Goal: Navigation & Orientation: Find specific page/section

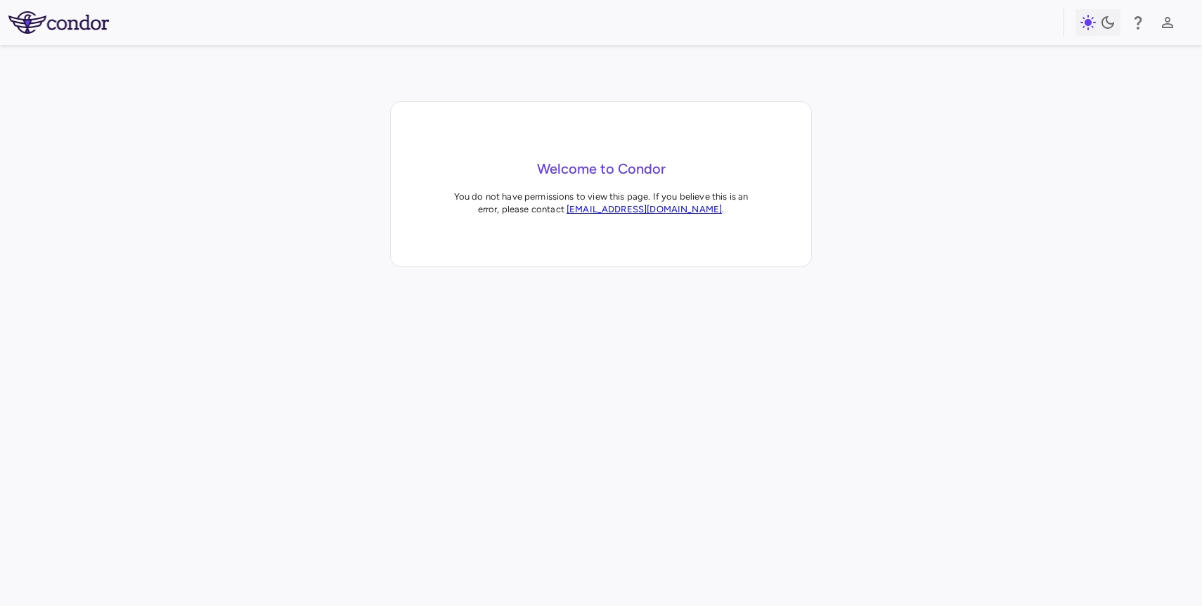
click at [808, 136] on div "Welcome to Condor You do not have permissions to view this page. If you believe…" at bounding box center [601, 184] width 420 height 164
click at [1161, 20] on icon "button" at bounding box center [1167, 22] width 17 height 17
click at [859, 73] on div at bounding box center [601, 303] width 1202 height 606
click at [1147, 32] on div at bounding box center [1138, 23] width 24 height 24
click at [1137, 27] on icon "button" at bounding box center [1138, 22] width 8 height 13
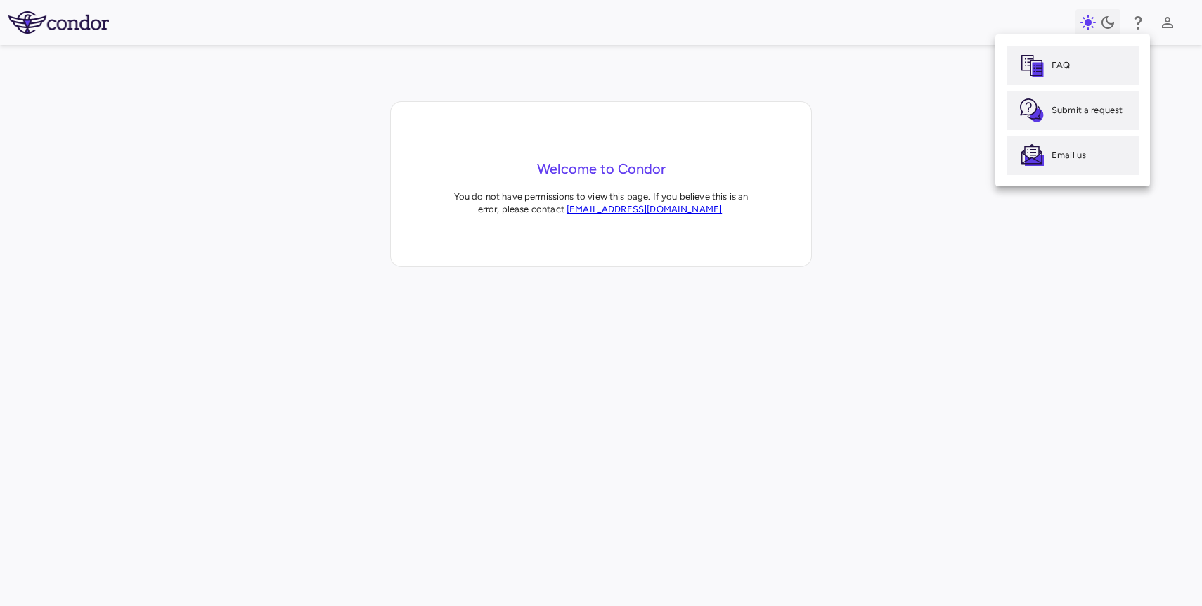
click at [1088, 26] on div at bounding box center [601, 303] width 1202 height 606
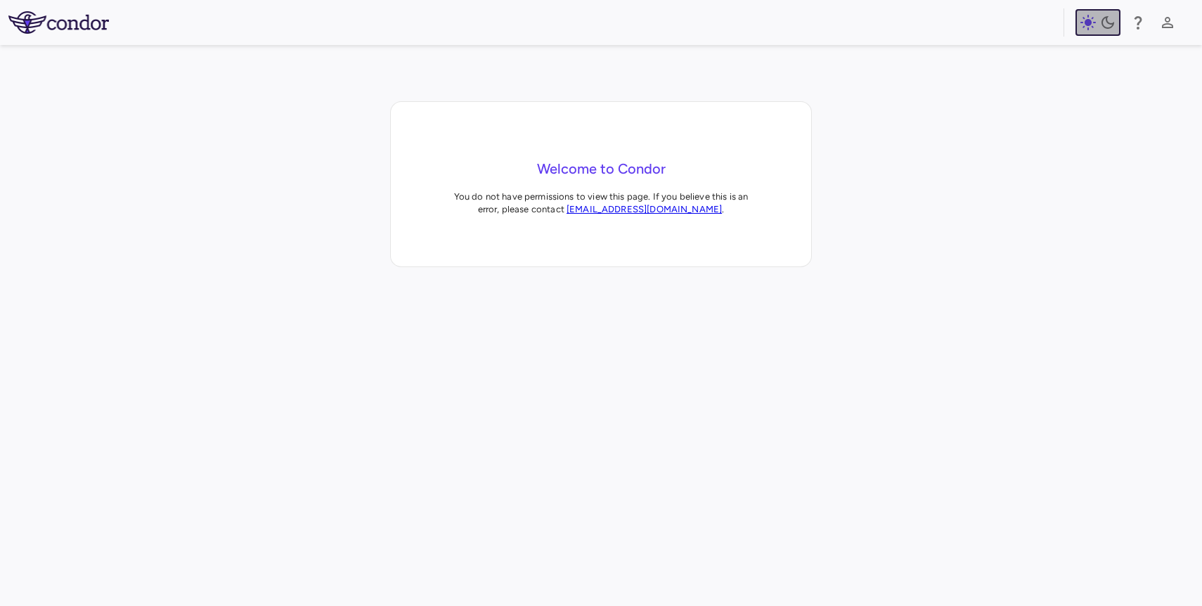
click at [1088, 26] on icon "button" at bounding box center [1087, 22] width 17 height 17
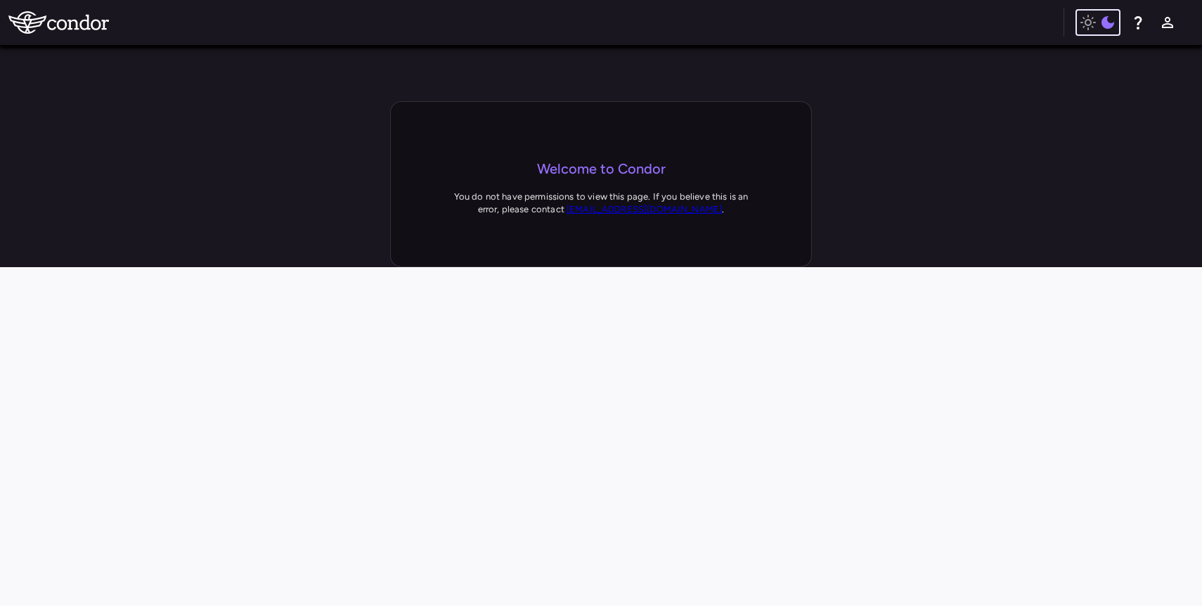
click at [1086, 31] on button "button" at bounding box center [1097, 22] width 45 height 27
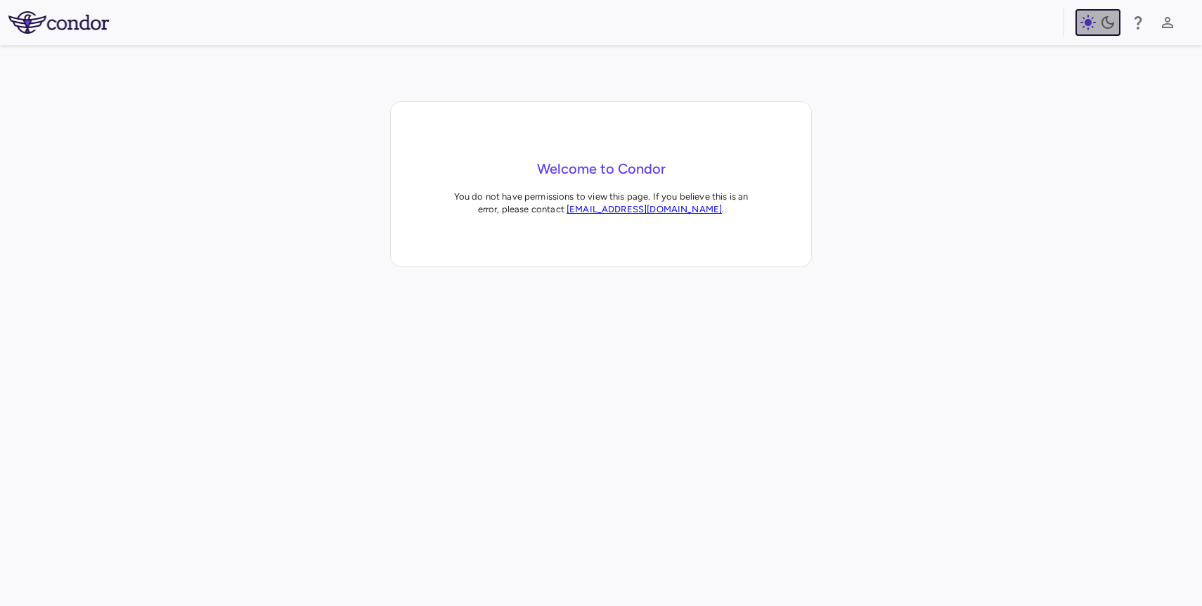
click at [1100, 33] on button "button" at bounding box center [1097, 22] width 45 height 27
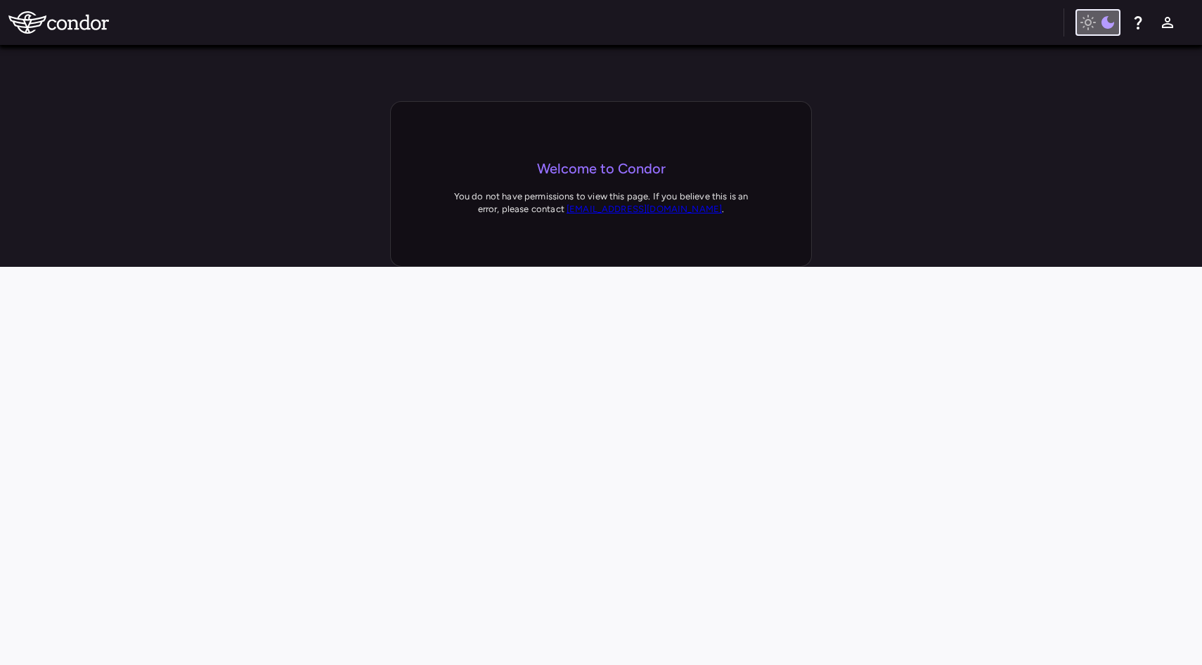
click at [1100, 22] on icon "button" at bounding box center [1107, 22] width 17 height 17
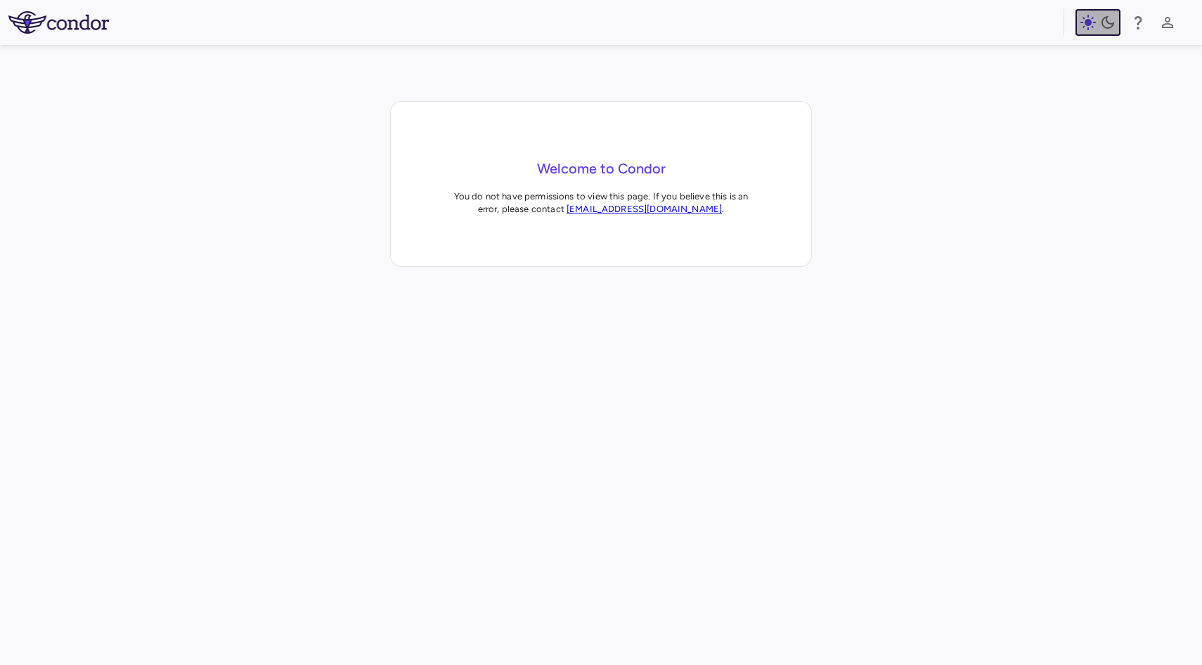
click at [1100, 22] on icon "button" at bounding box center [1107, 22] width 17 height 17
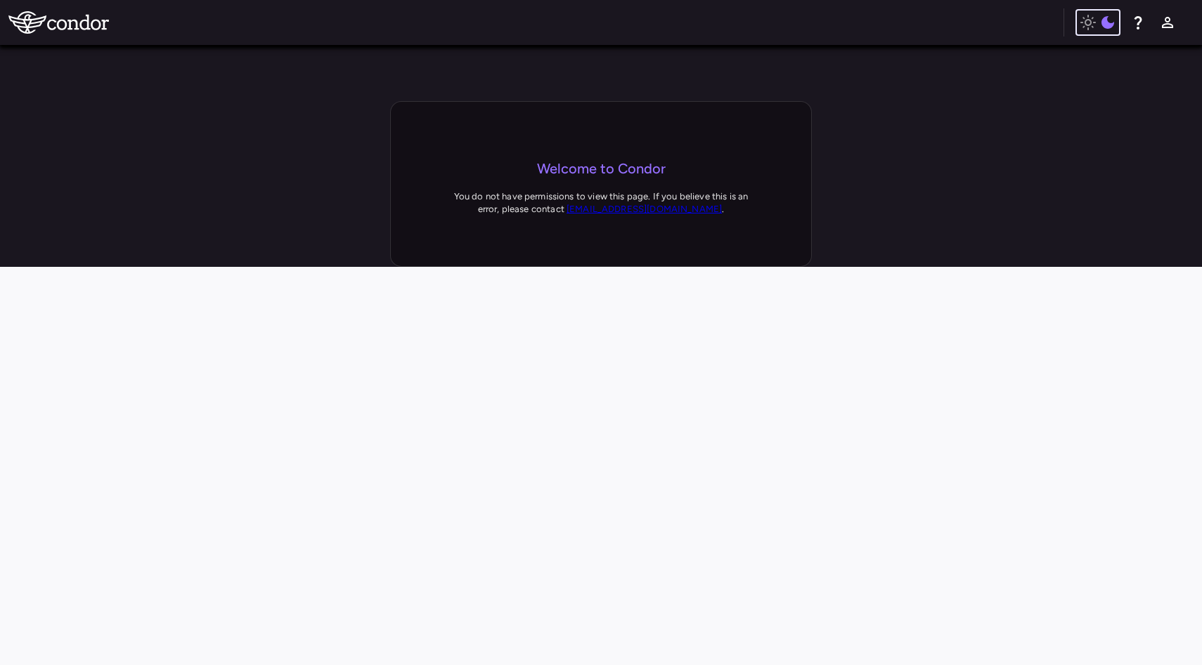
click at [1096, 20] on div "button" at bounding box center [1097, 22] width 37 height 17
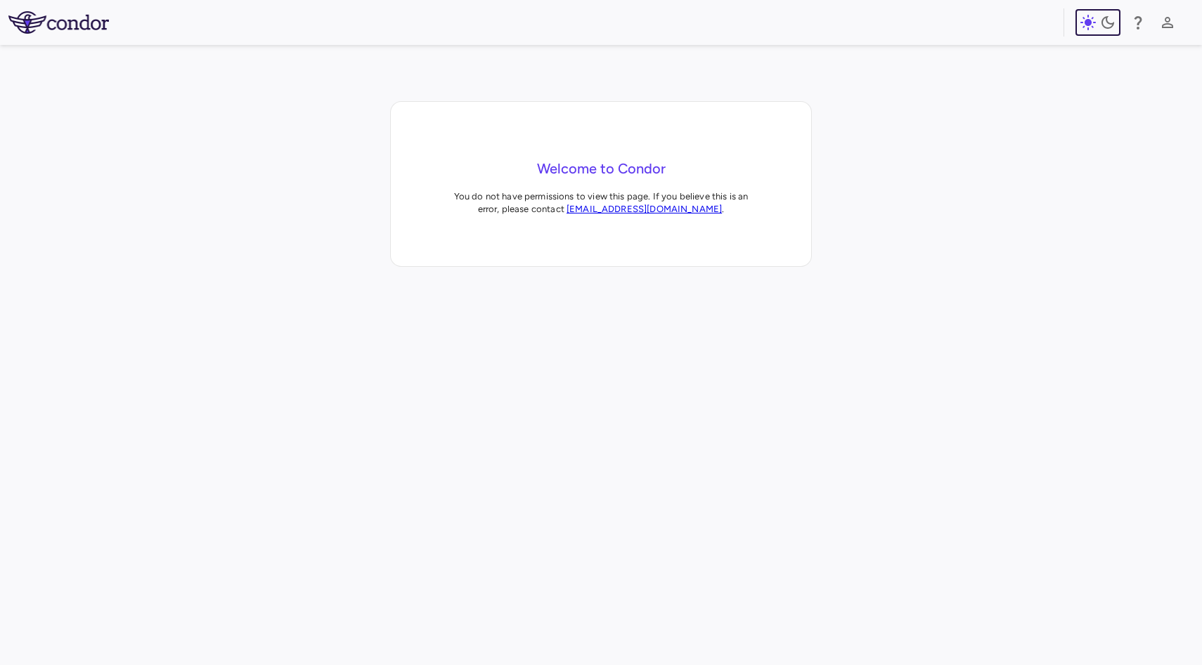
click at [1096, 20] on div "button" at bounding box center [1097, 22] width 37 height 17
